Goal: Transaction & Acquisition: Subscribe to service/newsletter

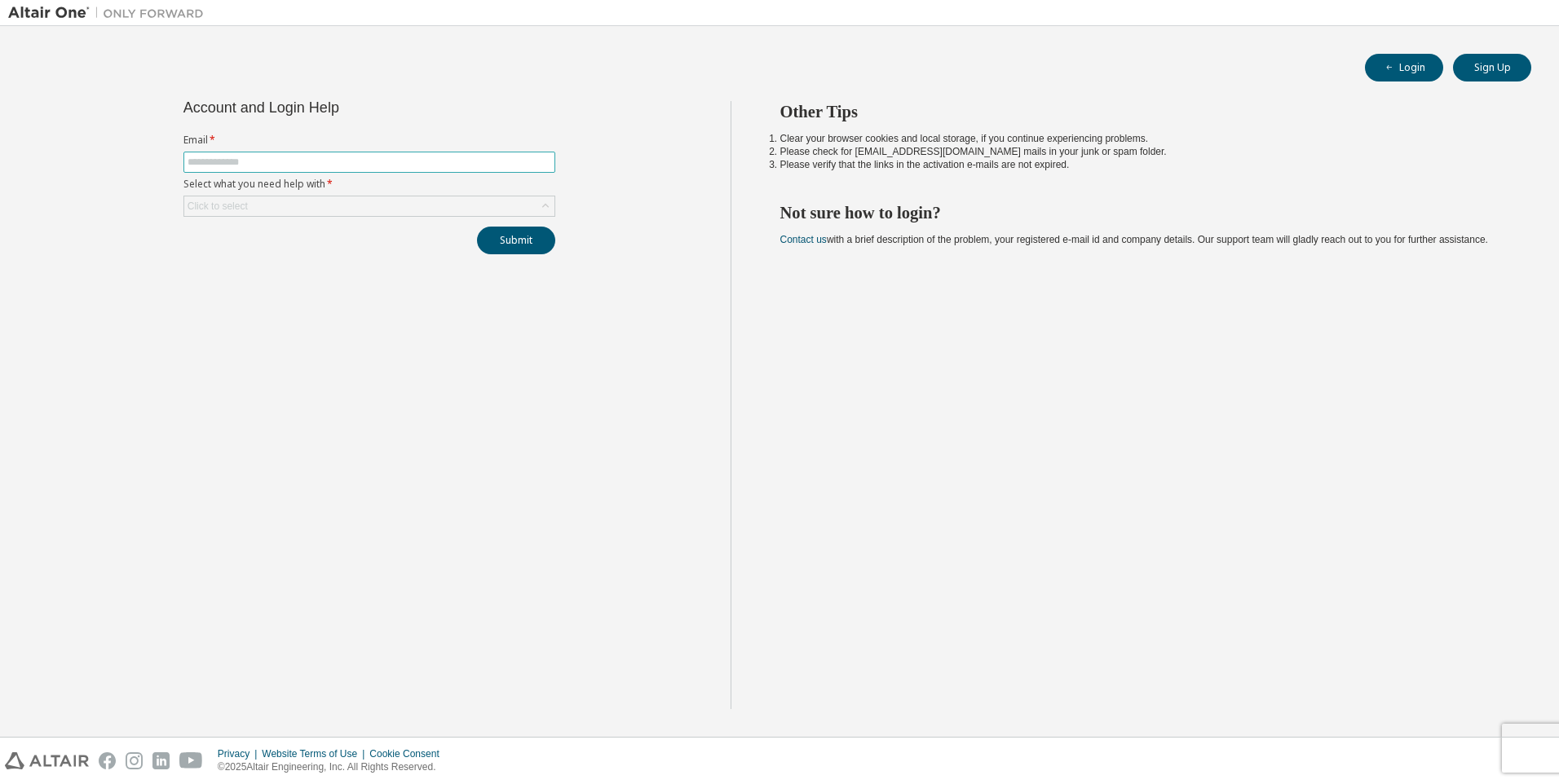
drag, startPoint x: 317, startPoint y: 150, endPoint x: 329, endPoint y: 169, distance: 22.5
click at [318, 151] on form "Email * Select what you need help with * Click to select" at bounding box center [369, 175] width 372 height 83
drag, startPoint x: 364, startPoint y: 170, endPoint x: 374, endPoint y: 163, distance: 12.2
click at [372, 164] on span at bounding box center [369, 162] width 372 height 21
click at [387, 158] on input "text" at bounding box center [369, 163] width 364 height 13
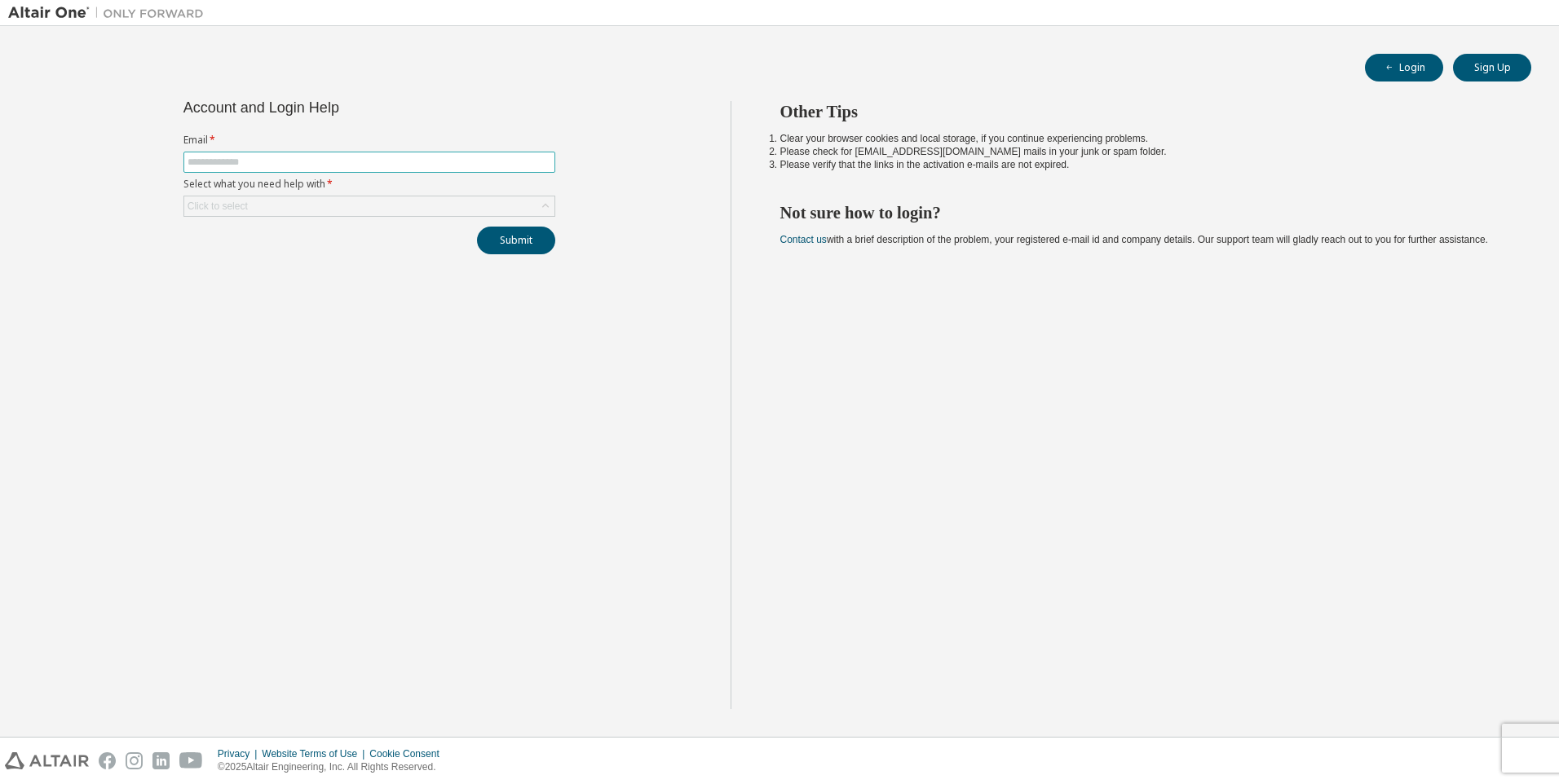
type input "**********"
click at [337, 211] on div "Click to select" at bounding box center [369, 206] width 370 height 19
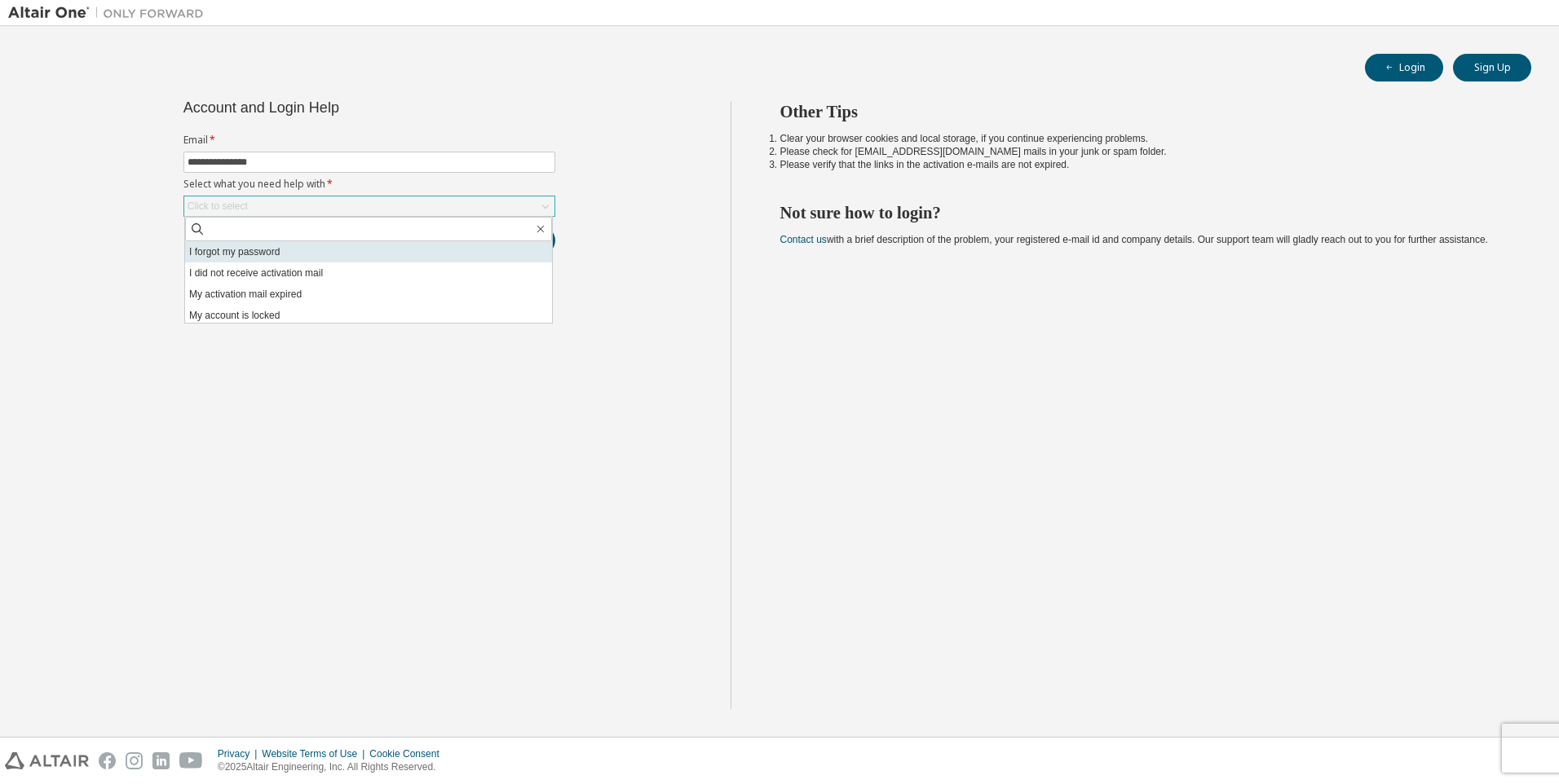
click at [315, 253] on li "I forgot my password" at bounding box center [369, 252] width 367 height 21
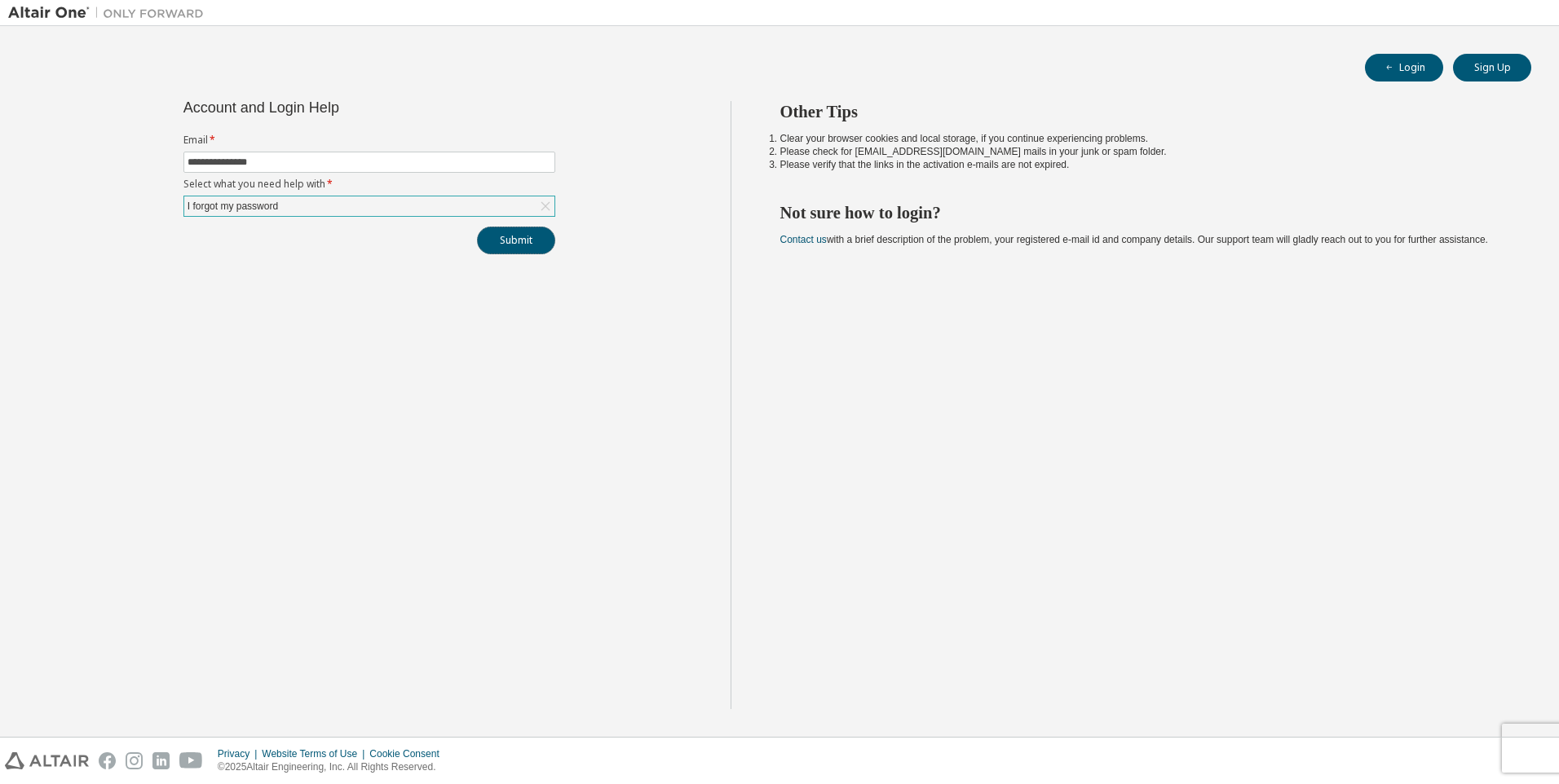
click at [493, 236] on button "Submit" at bounding box center [515, 240] width 78 height 28
click at [1490, 81] on button "Sign Up" at bounding box center [1492, 67] width 78 height 28
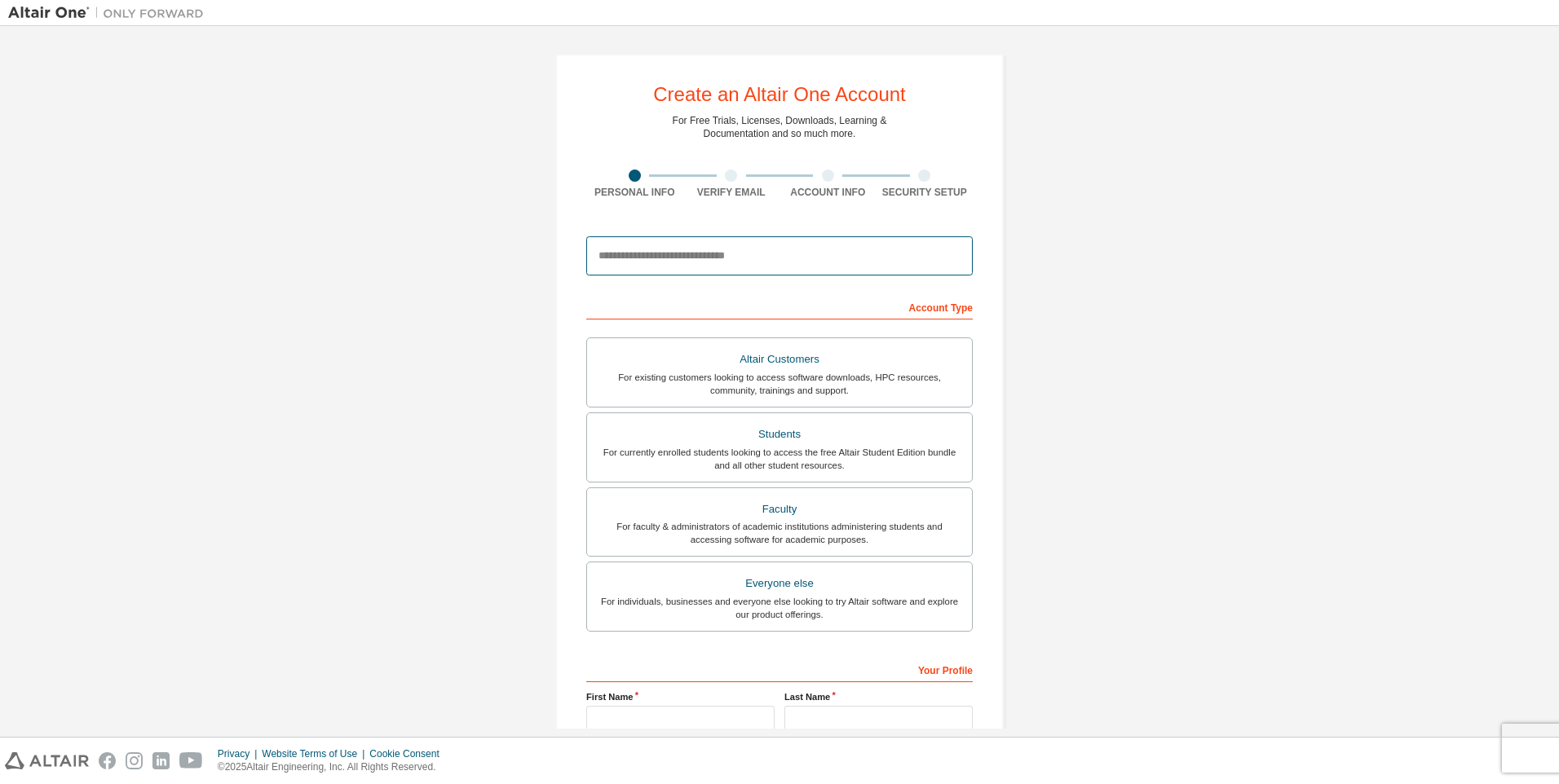
click at [689, 255] on input "email" at bounding box center [779, 256] width 386 height 39
type input "**********"
click at [832, 531] on div "For faculty & administrators of academic institutions administering students an…" at bounding box center [779, 533] width 365 height 26
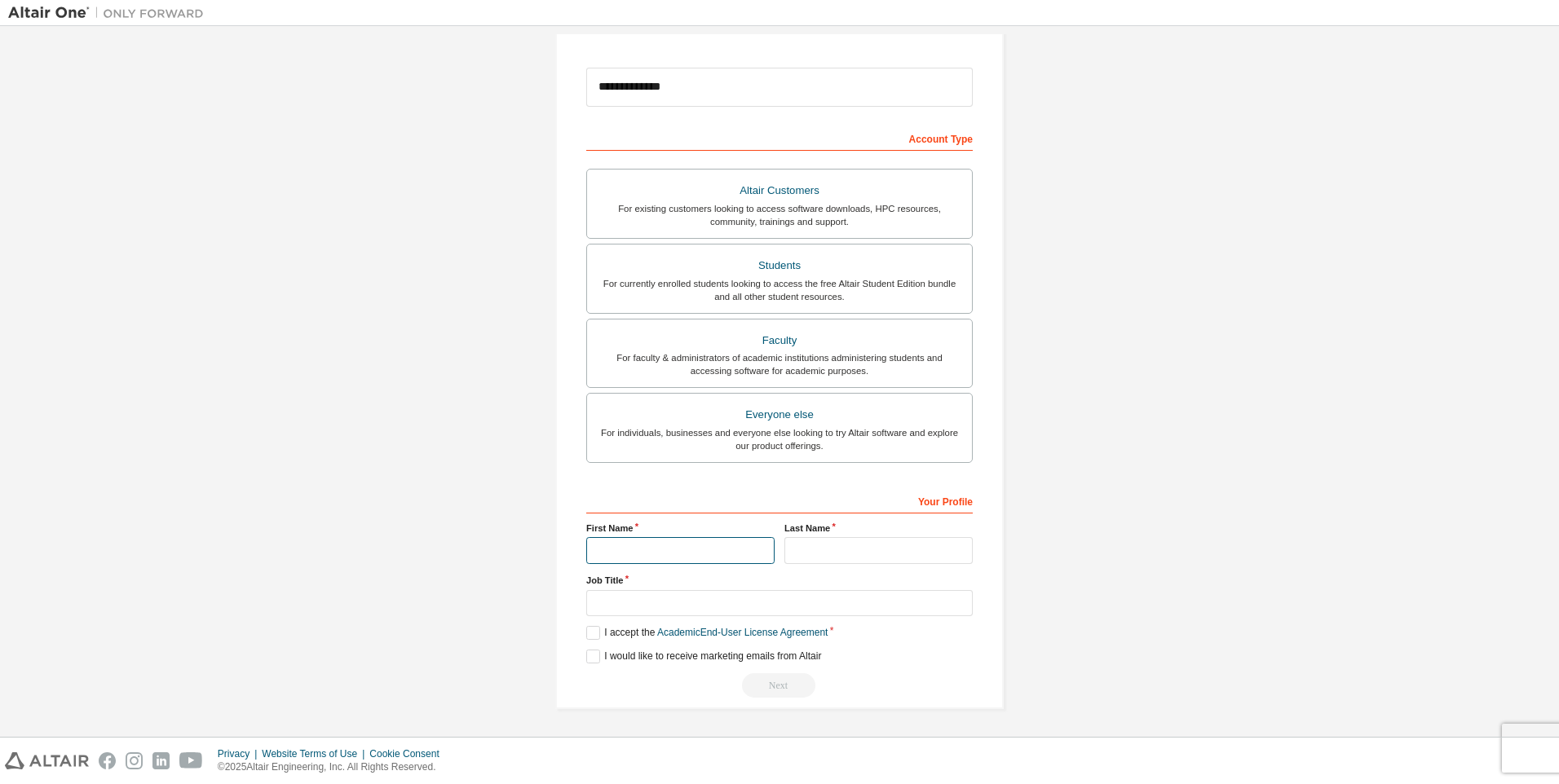
click at [718, 559] on input "text" at bounding box center [680, 551] width 188 height 27
type input "**********"
type input "*******"
type input "**"
click at [589, 632] on label "I accept the Academic End-User License Agreement" at bounding box center [707, 633] width 242 height 14
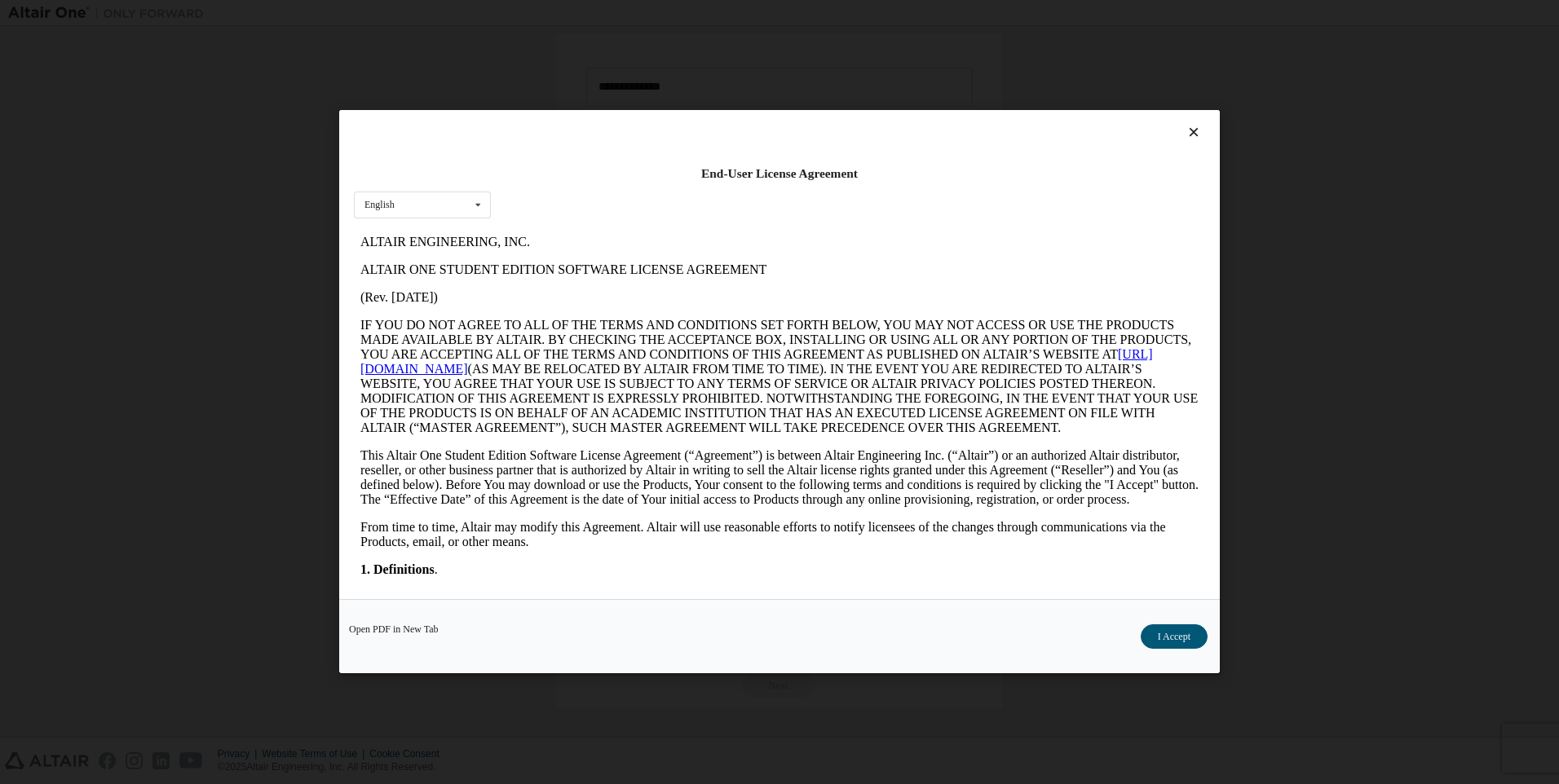
scroll to position [327, 0]
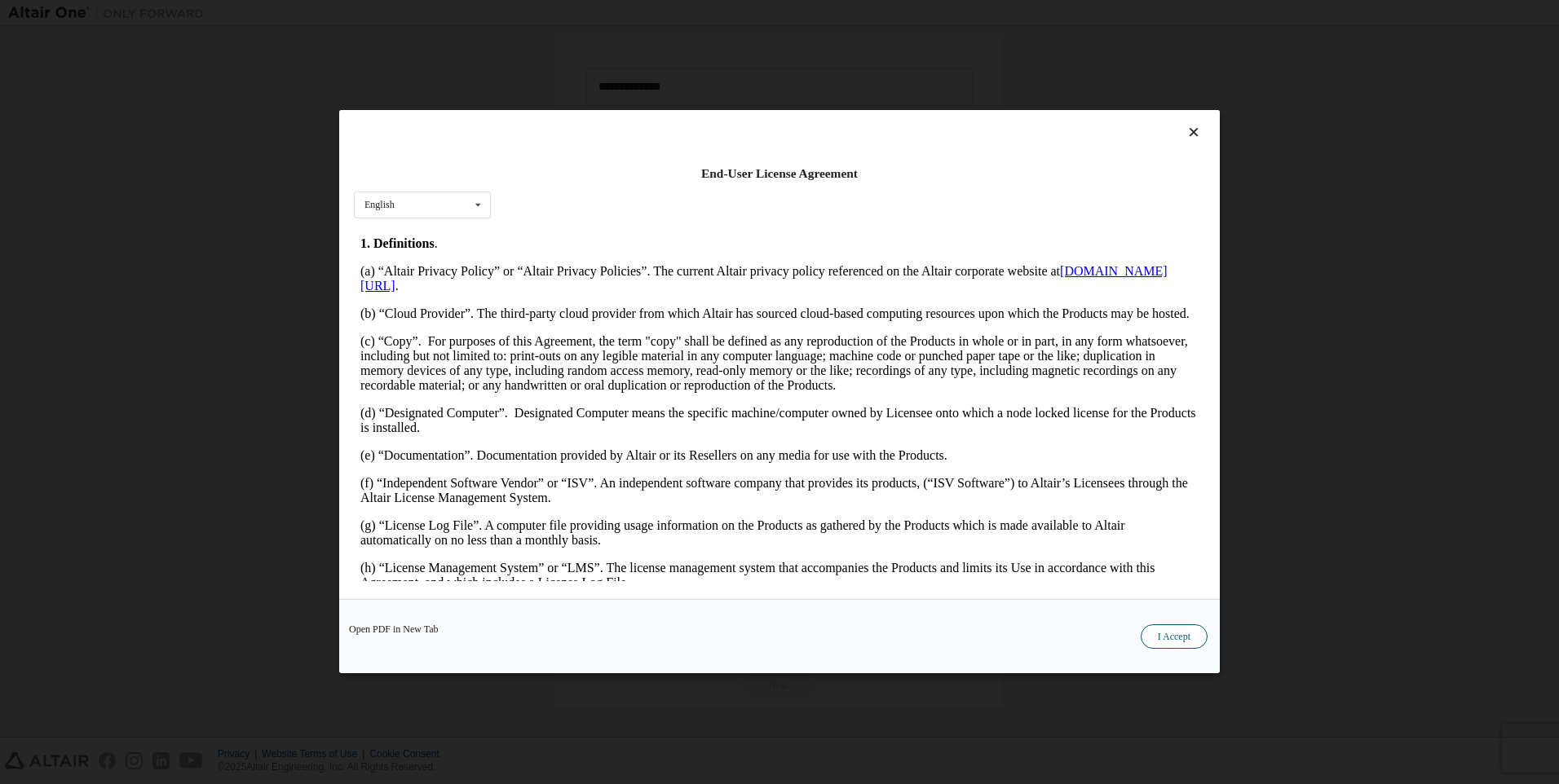
click at [1170, 641] on button "I Accept" at bounding box center [1174, 637] width 67 height 24
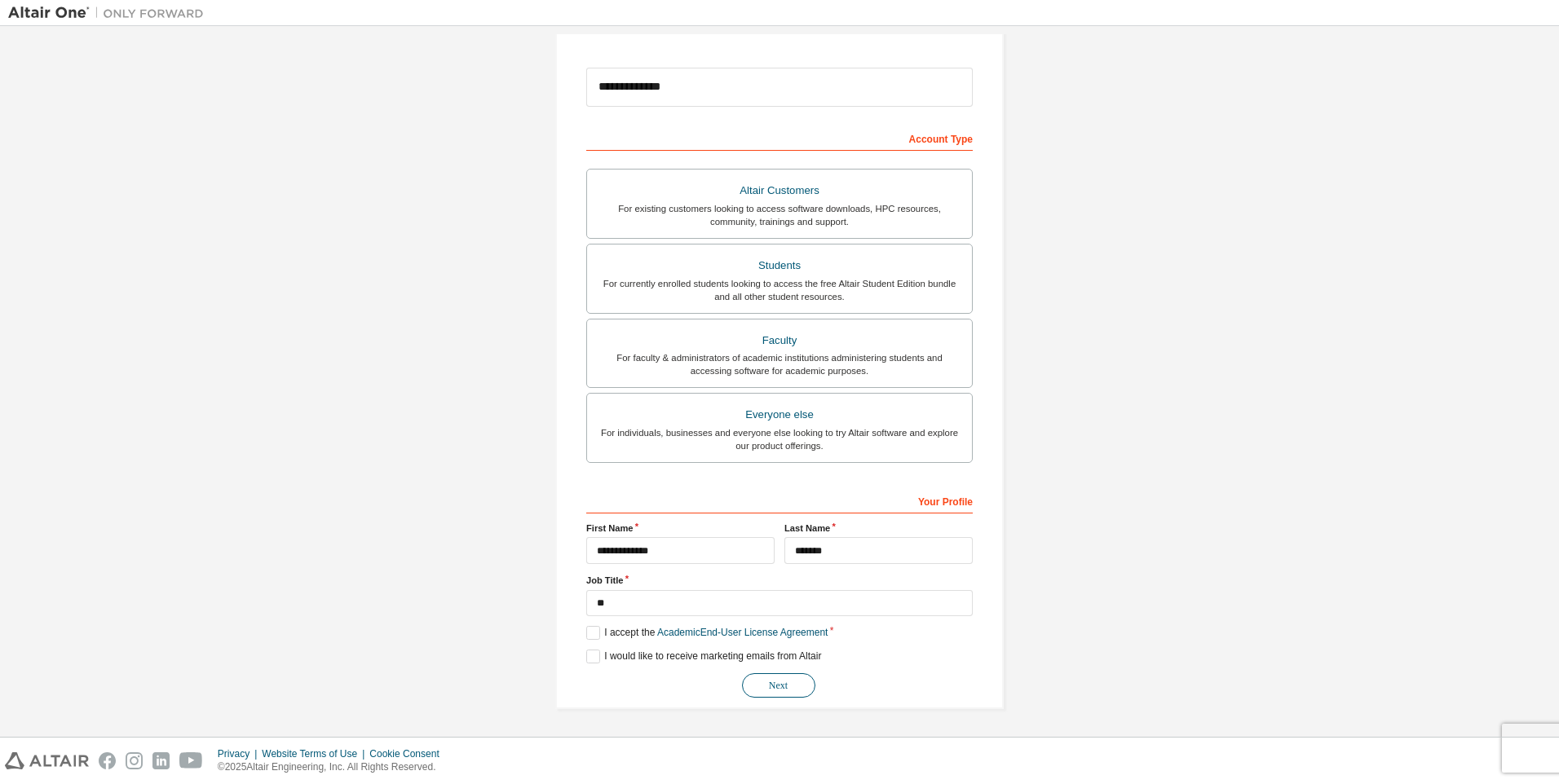
click at [792, 684] on button "Next" at bounding box center [778, 685] width 73 height 24
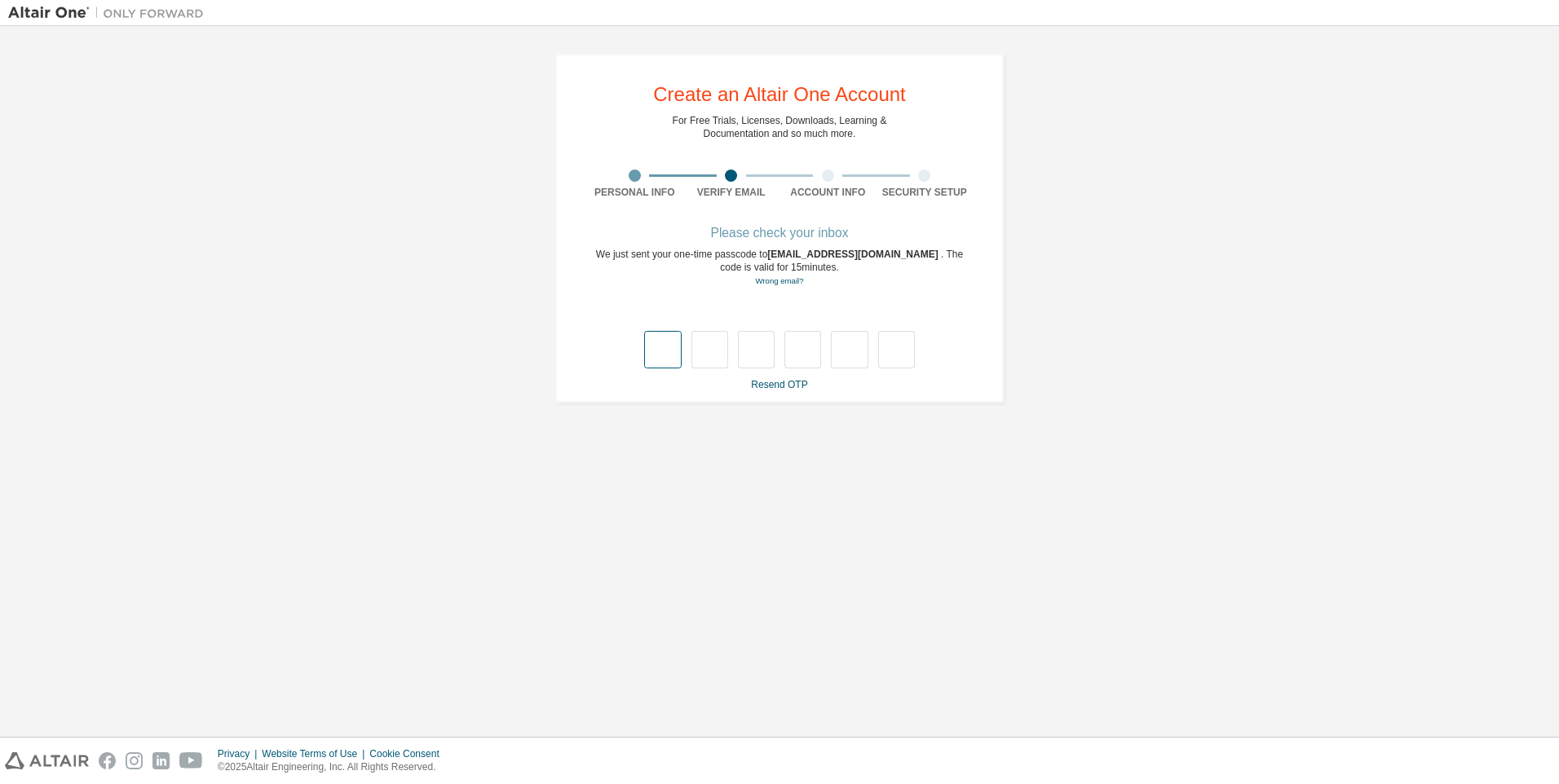
click at [662, 337] on input "text" at bounding box center [662, 349] width 37 height 38
type input "*"
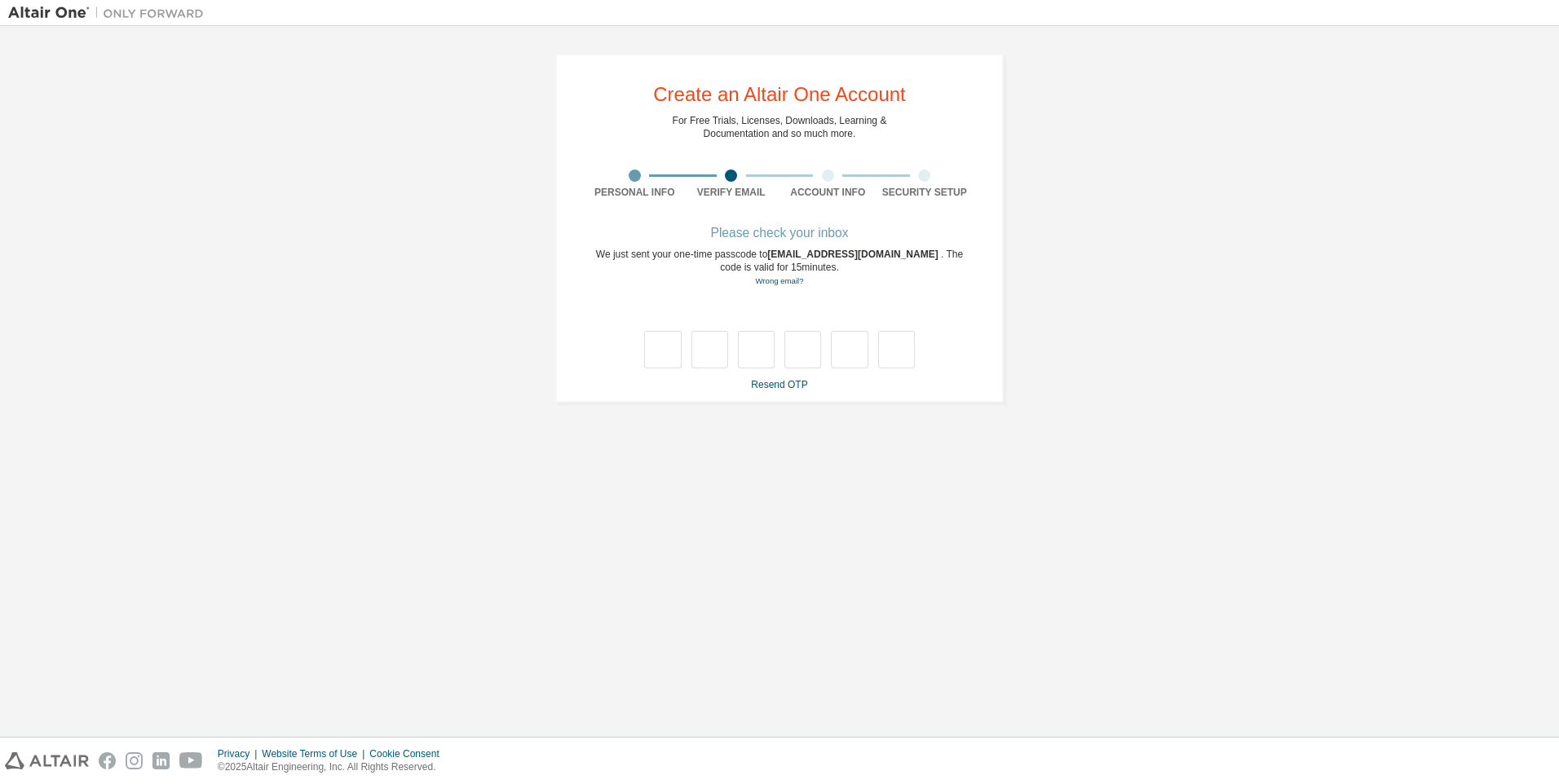
type input "*"
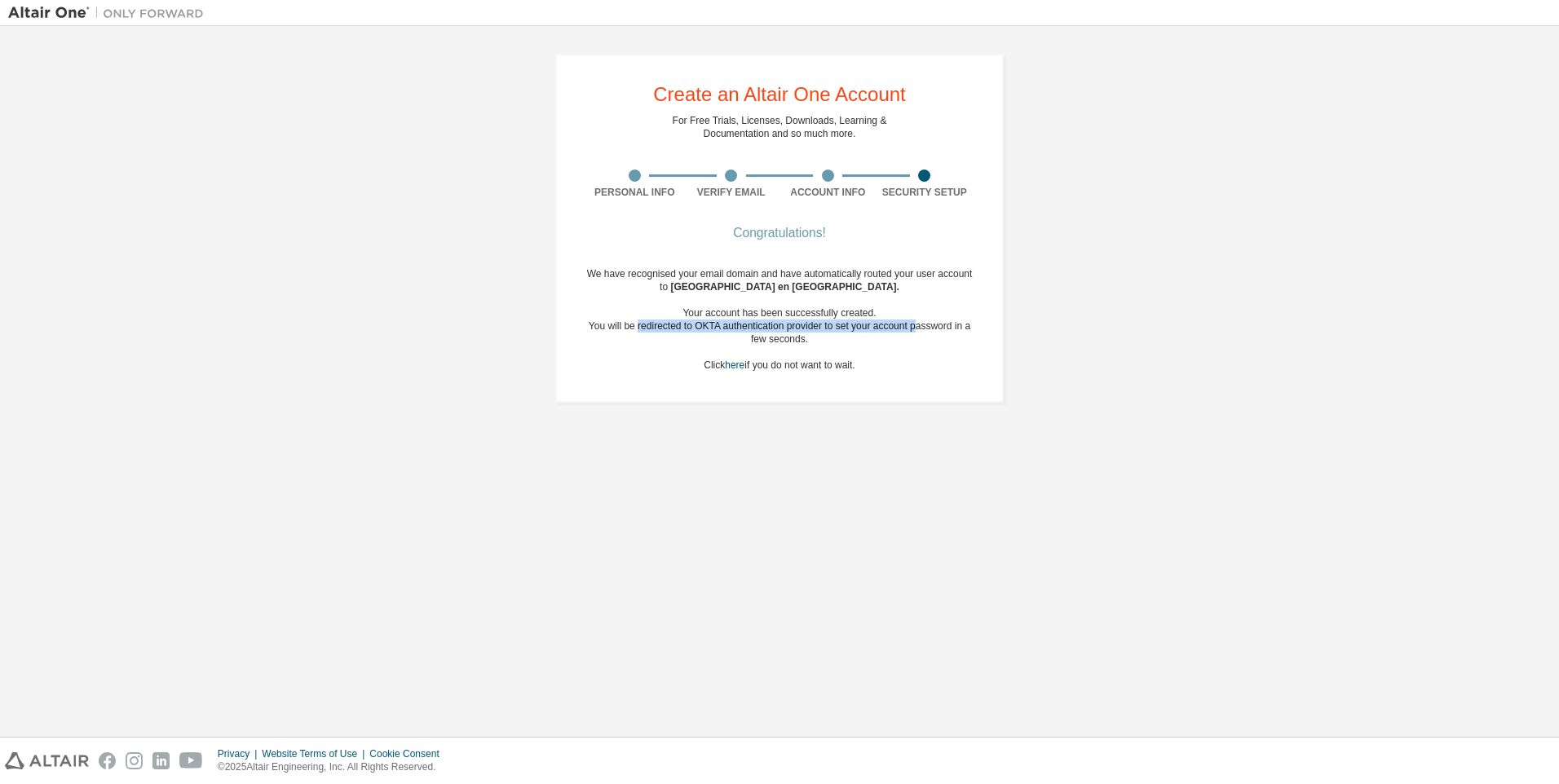
drag, startPoint x: 646, startPoint y: 327, endPoint x: 919, endPoint y: 327, distance: 273.0
click at [918, 327] on div "You will be redirected to OKTA authentication provider to set your account pass…" at bounding box center [779, 332] width 386 height 26
drag, startPoint x: 919, startPoint y: 327, endPoint x: 895, endPoint y: 350, distance: 33.2
click at [895, 350] on div "We have recognised your email domain and have automatically routed your user ac…" at bounding box center [779, 320] width 386 height 104
